Goal: Task Accomplishment & Management: Use online tool/utility

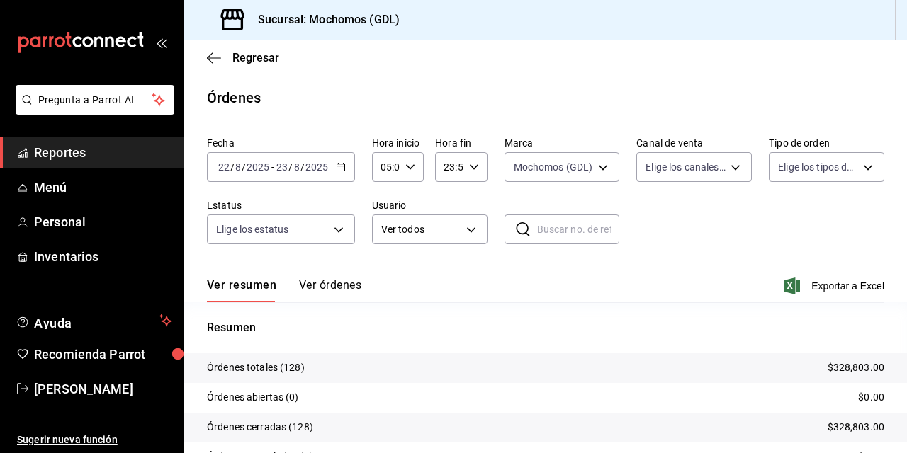
scroll to position [85, 0]
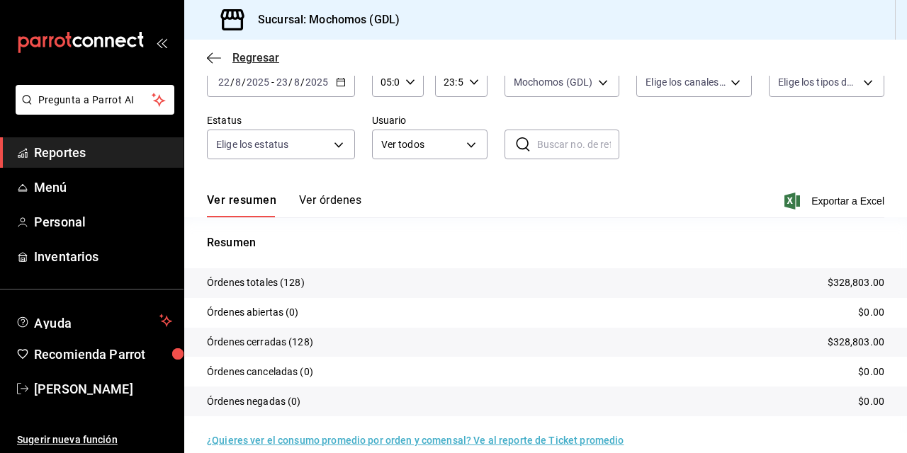
click at [215, 55] on icon "button" at bounding box center [214, 58] width 14 height 13
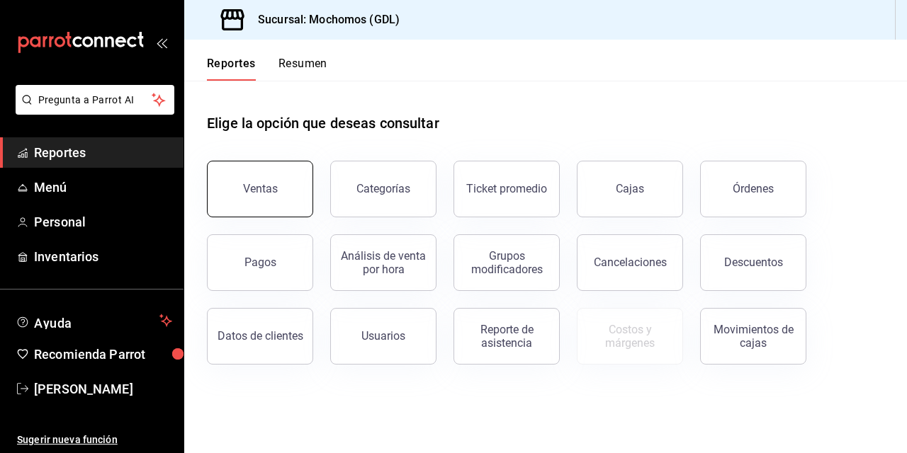
click at [247, 183] on div "Ventas" at bounding box center [260, 188] width 35 height 13
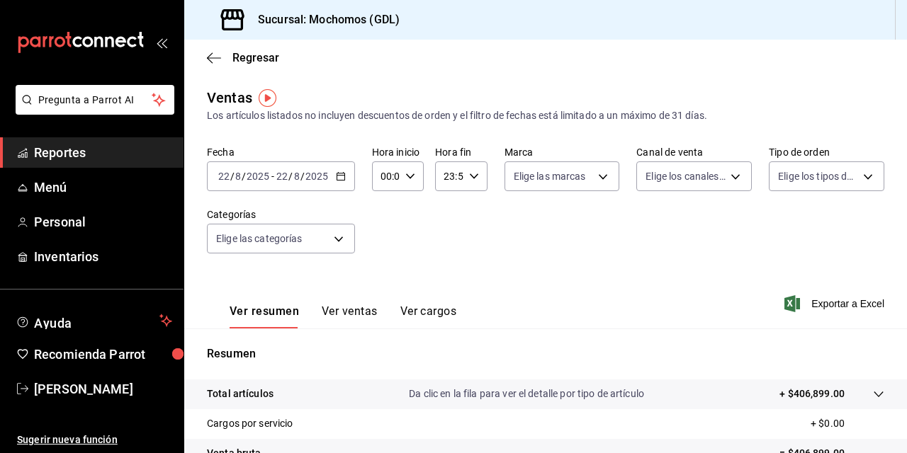
click at [222, 180] on input "22" at bounding box center [224, 176] width 13 height 11
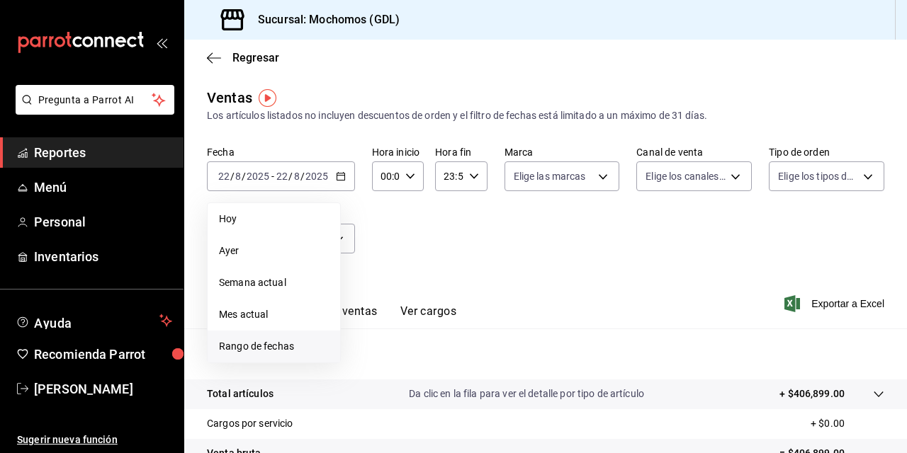
click at [235, 342] on span "Rango de fechas" at bounding box center [274, 346] width 110 height 15
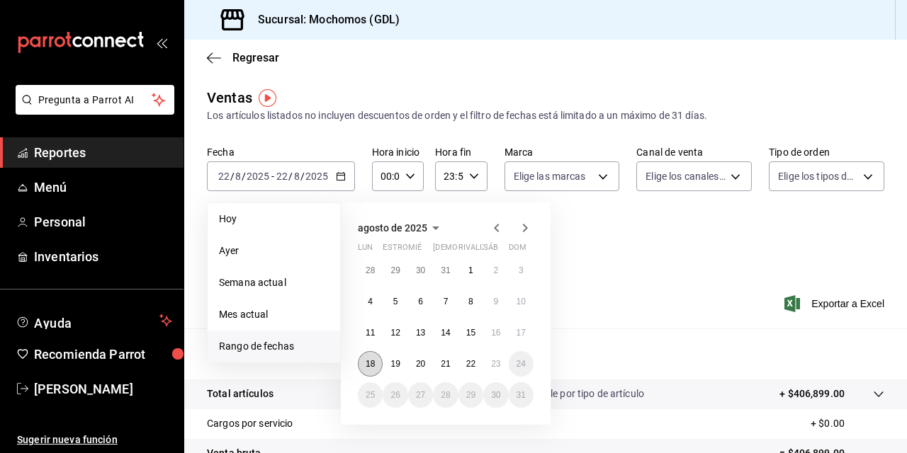
click at [368, 366] on abbr "18" at bounding box center [370, 364] width 9 height 10
click at [502, 363] on button "23" at bounding box center [495, 364] width 25 height 26
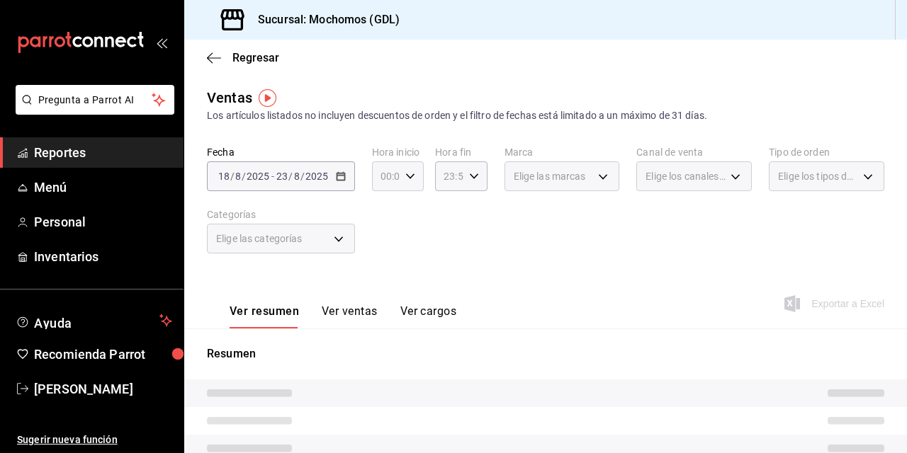
click at [410, 180] on icon "button" at bounding box center [410, 176] width 10 height 10
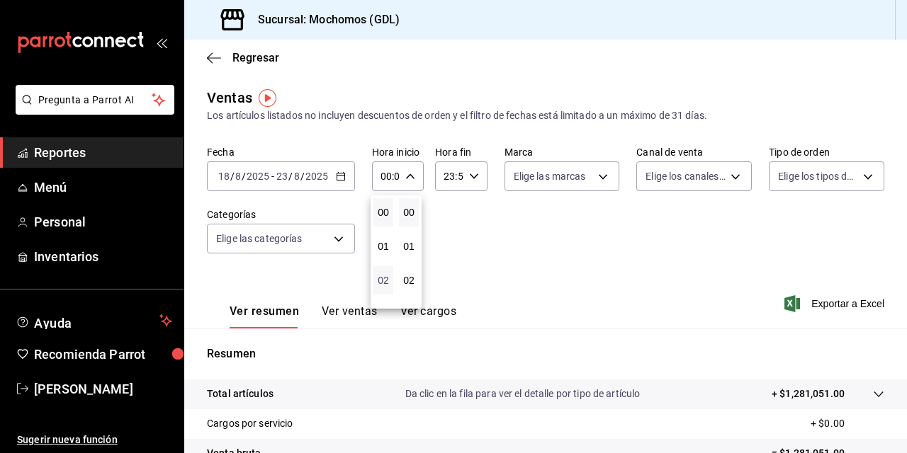
click at [382, 278] on span "02" at bounding box center [383, 280] width 3 height 11
type input "02:00"
click at [385, 237] on span "05" at bounding box center [383, 240] width 3 height 11
type input "05:00"
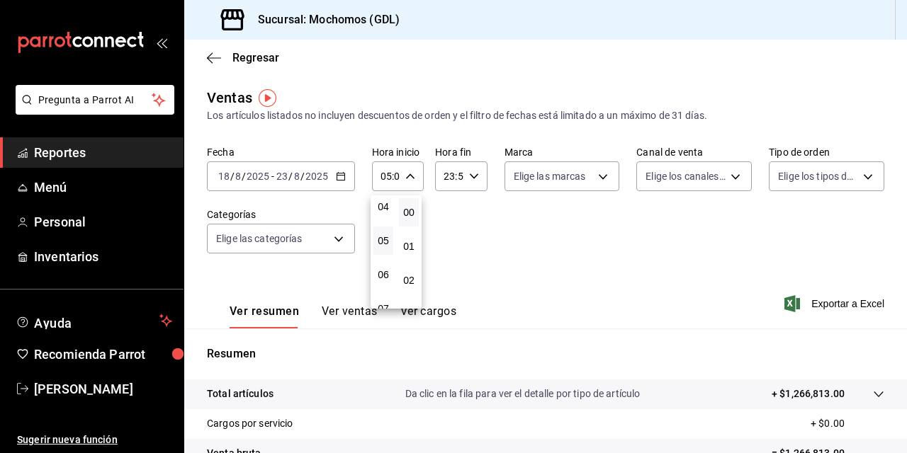
click at [503, 257] on div at bounding box center [453, 226] width 907 height 453
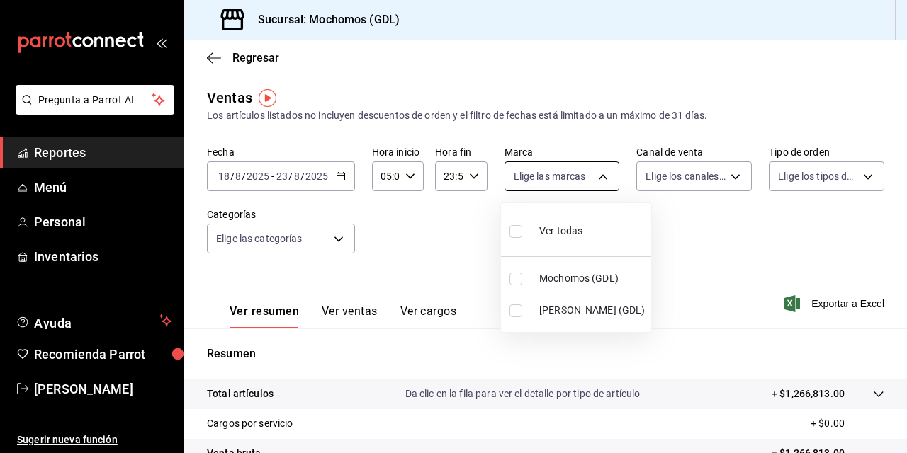
click at [597, 178] on body "Pregunta a Parrot AI Reportes Menú Personal Inventarios Ayuda Recomienda Parrot…" at bounding box center [453, 226] width 907 height 453
click at [514, 278] on input "checkbox" at bounding box center [515, 279] width 13 height 13
checkbox input "true"
type input "36c25d4a-7cb0-456c-a434-e981d54830bc"
click at [694, 235] on div at bounding box center [453, 226] width 907 height 453
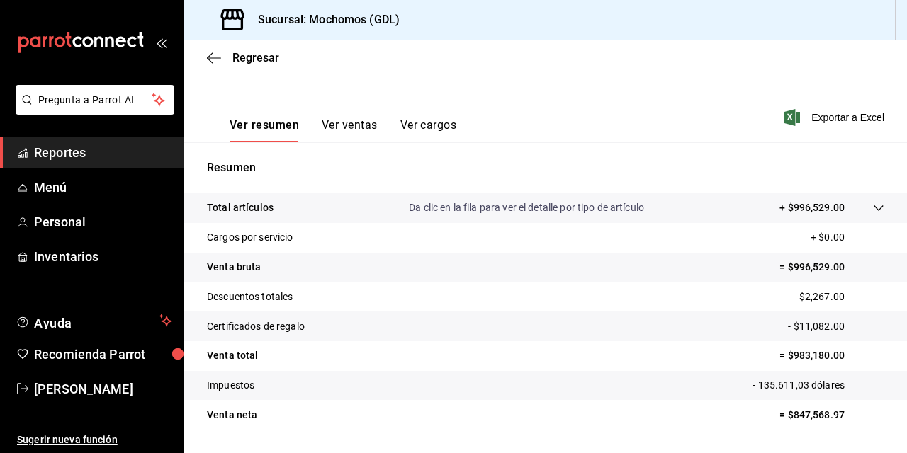
scroll to position [198, 0]
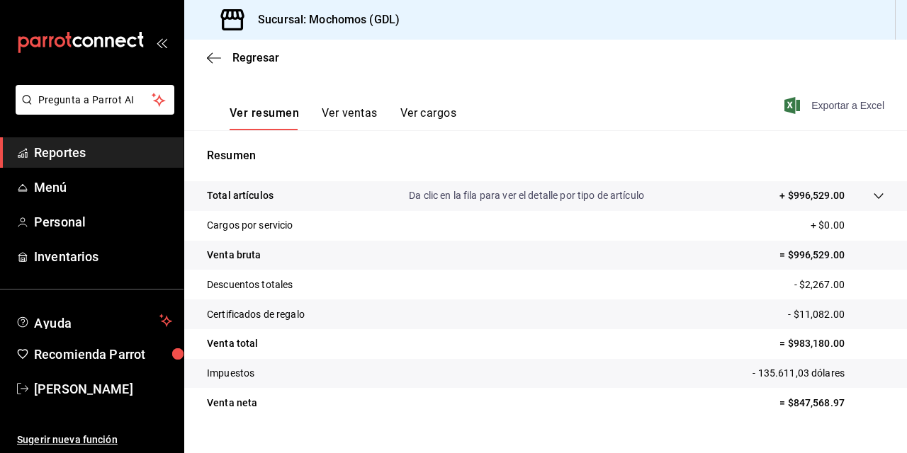
click at [826, 110] on font "Exportar a Excel" at bounding box center [847, 105] width 73 height 11
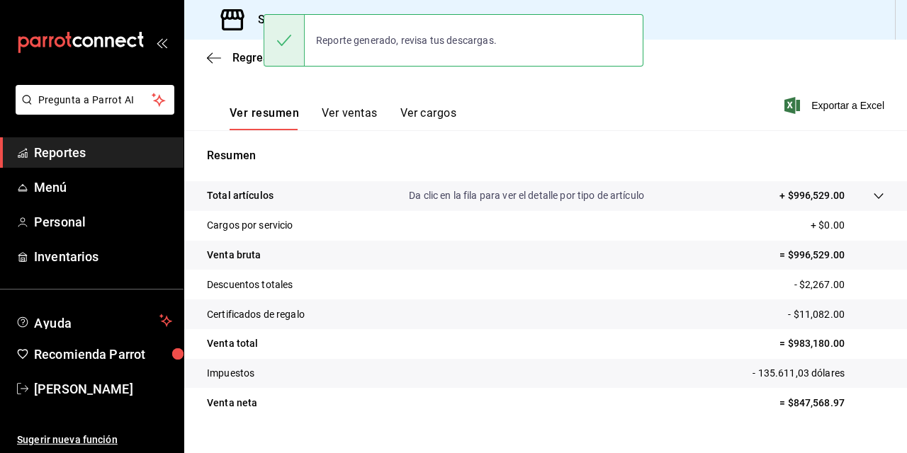
click at [460, 343] on tr "Venta total = $983,180.00" at bounding box center [545, 344] width 723 height 30
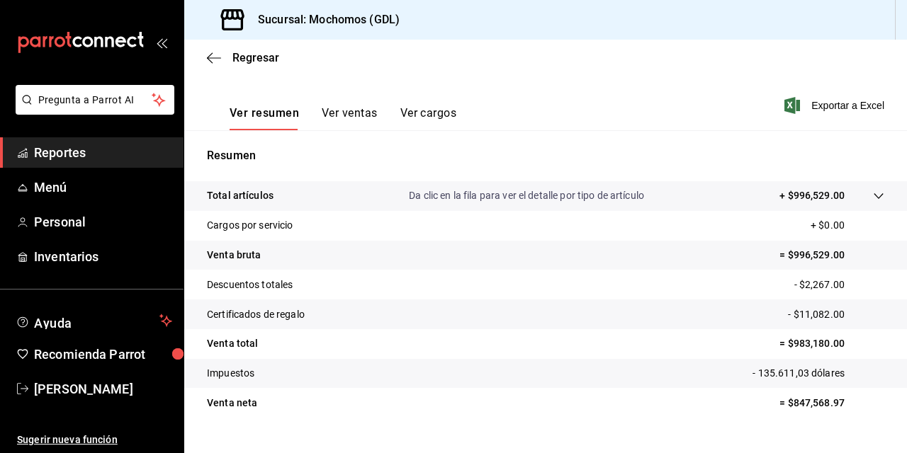
click at [351, 116] on button "Ver ventas" at bounding box center [350, 118] width 56 height 24
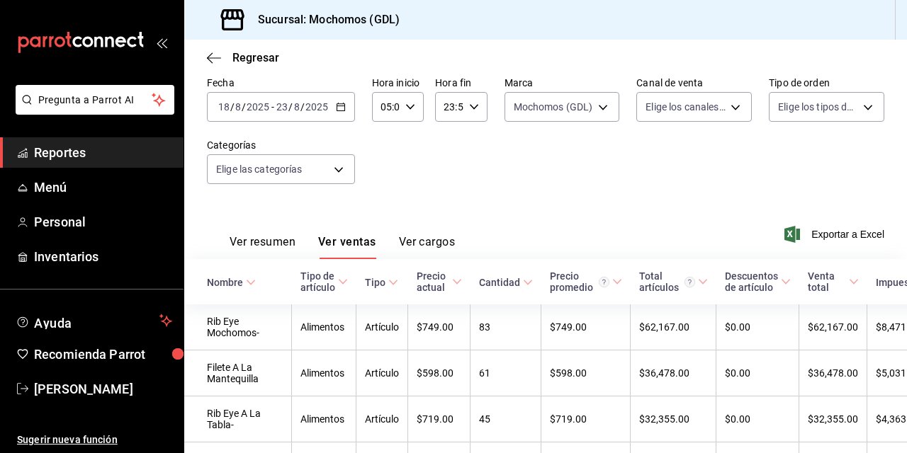
scroll to position [198, 0]
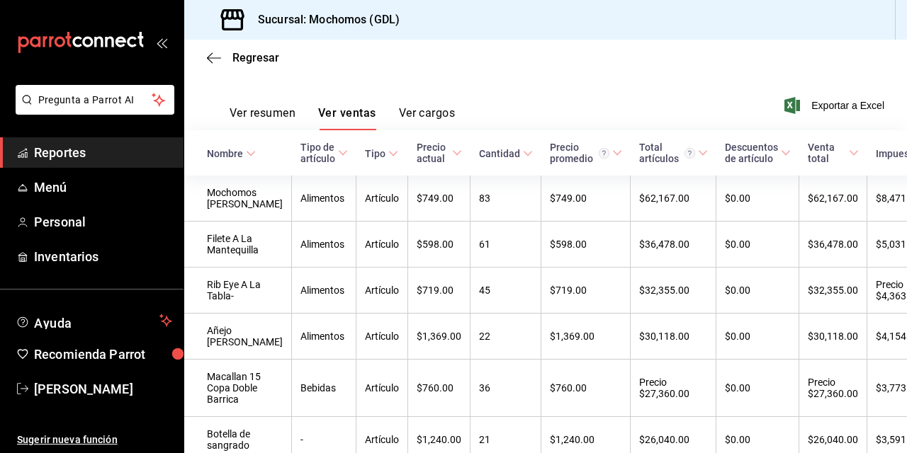
click at [315, 147] on span "Tipo de artículo" at bounding box center [323, 153] width 47 height 23
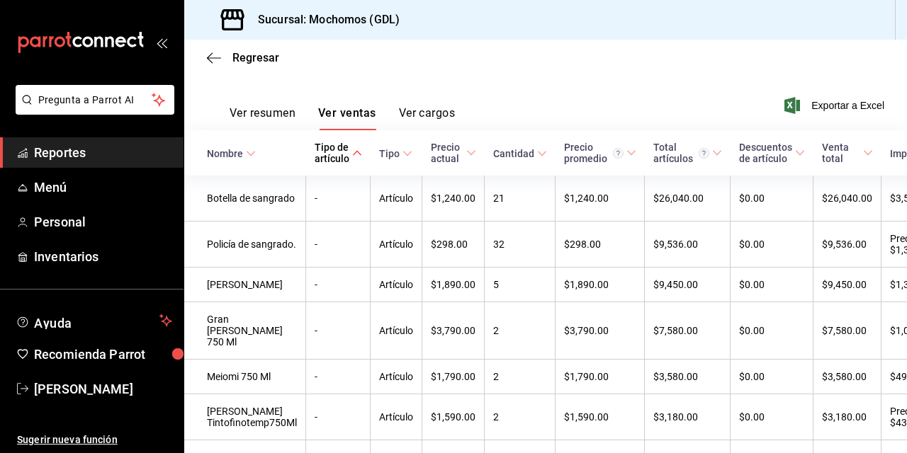
click at [354, 148] on span "Tipo de artículo" at bounding box center [338, 153] width 47 height 23
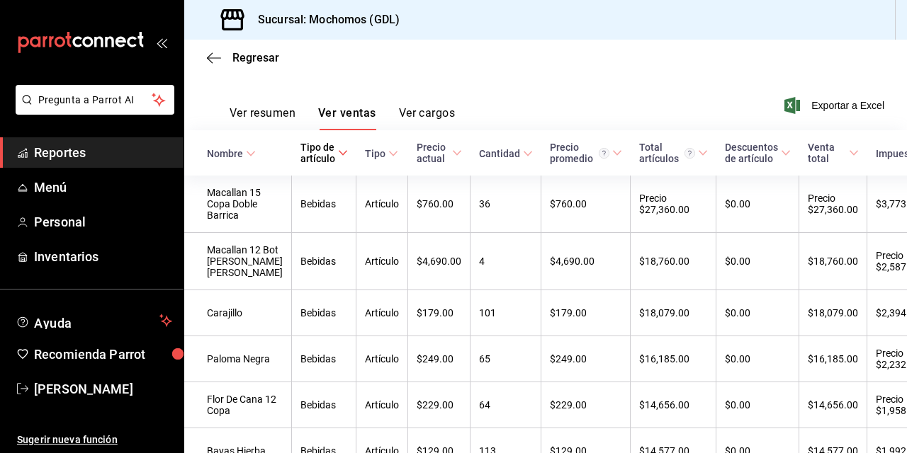
click at [338, 153] on \(Stroke\) at bounding box center [342, 152] width 9 height 5
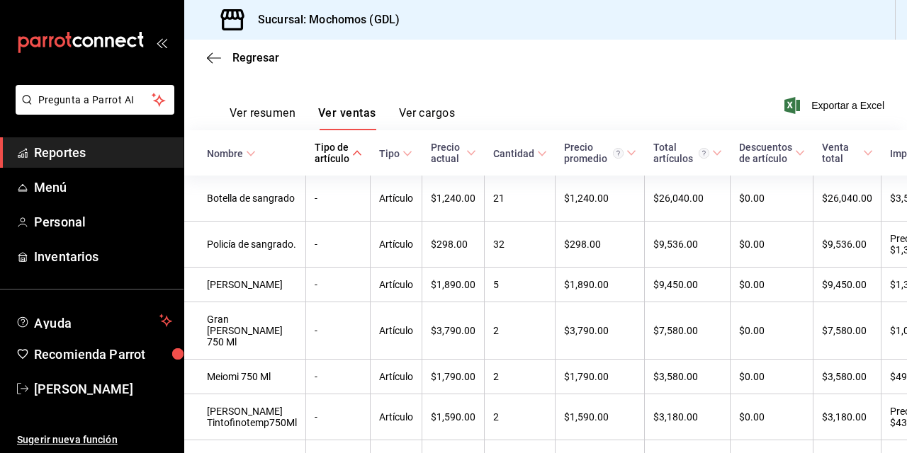
click at [315, 153] on div "Tipo de artículo" at bounding box center [332, 153] width 35 height 23
